Goal: Find specific page/section: Find specific page/section

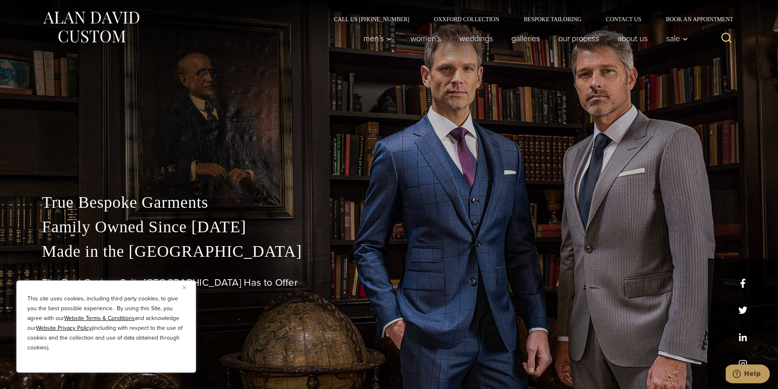
click at [183, 286] on img "Close" at bounding box center [185, 288] width 4 height 4
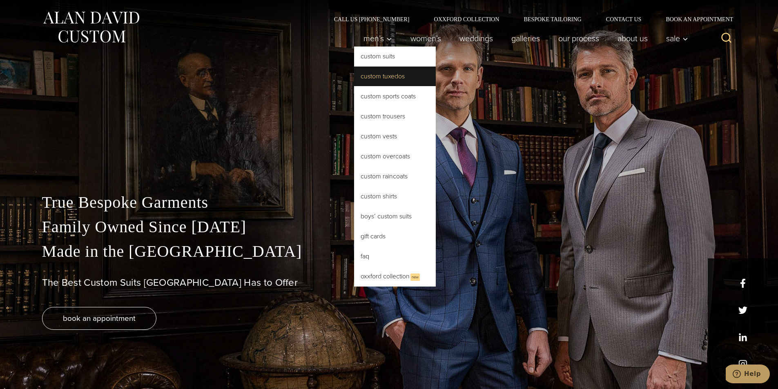
click at [381, 73] on link "Custom Tuxedos" at bounding box center [395, 77] width 82 height 20
